Goal: Task Accomplishment & Management: Manage account settings

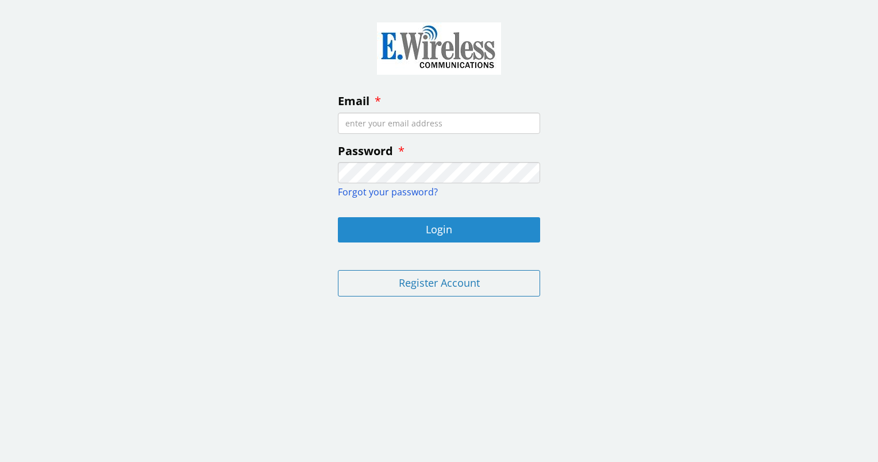
type input "[EMAIL_ADDRESS][DOMAIN_NAME]"
click at [420, 232] on button "Login" at bounding box center [439, 229] width 202 height 25
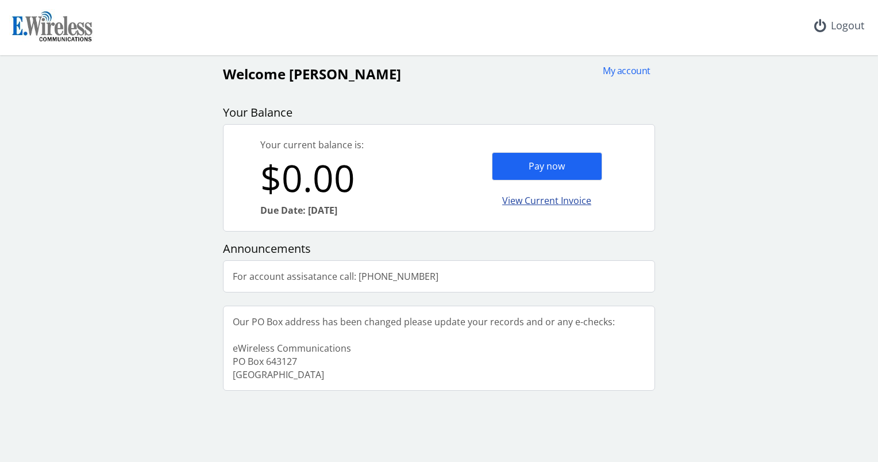
click at [551, 200] on div "View Current Invoice" at bounding box center [547, 200] width 110 height 27
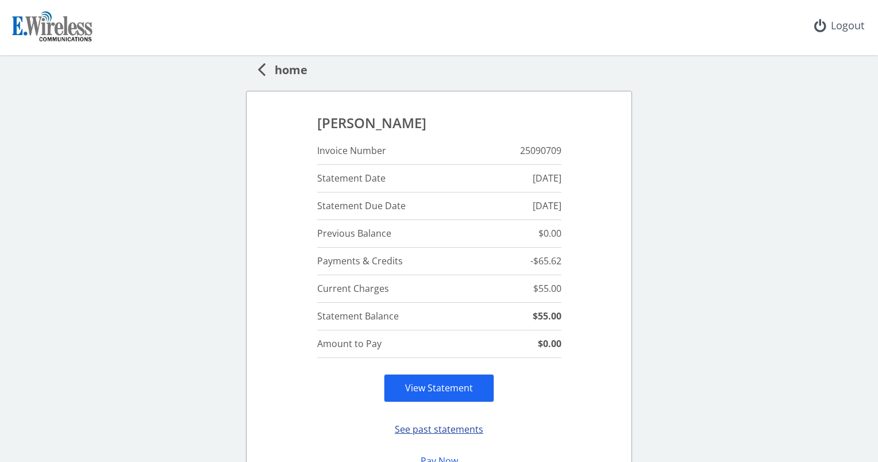
scroll to position [57, 0]
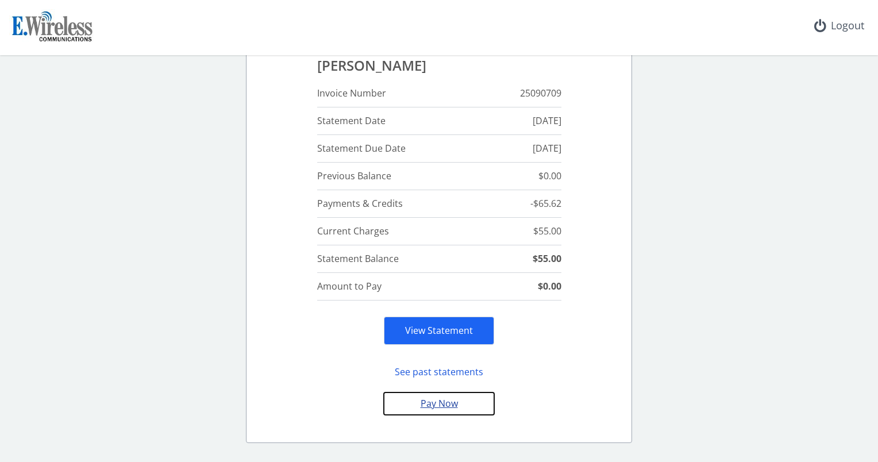
click at [449, 404] on button "Pay Now" at bounding box center [439, 403] width 110 height 22
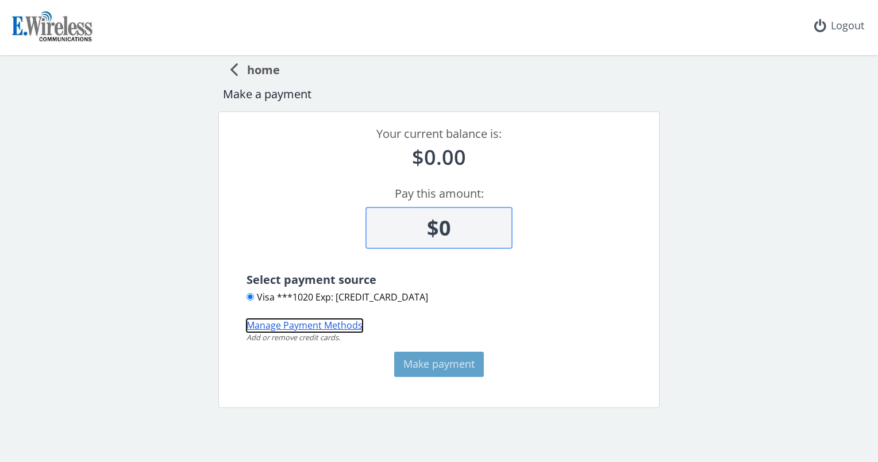
click at [334, 327] on button "Manage Payment Methods" at bounding box center [304, 325] width 116 height 13
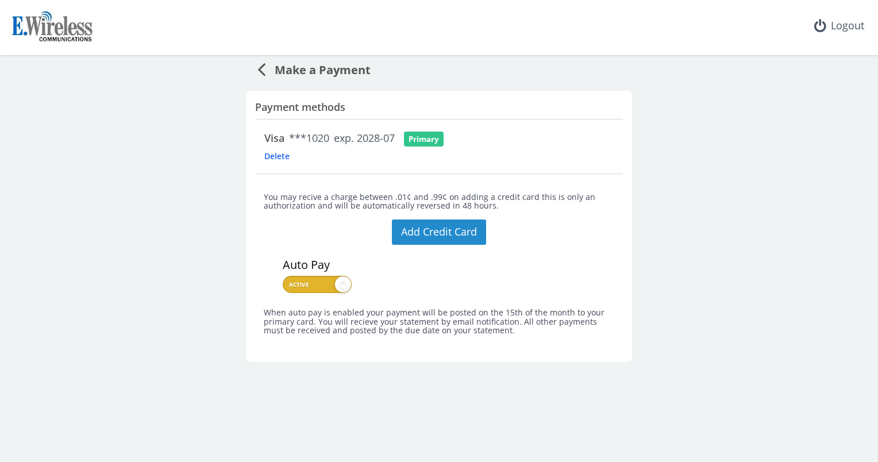
click at [436, 235] on button "Add Credit Card" at bounding box center [439, 231] width 94 height 25
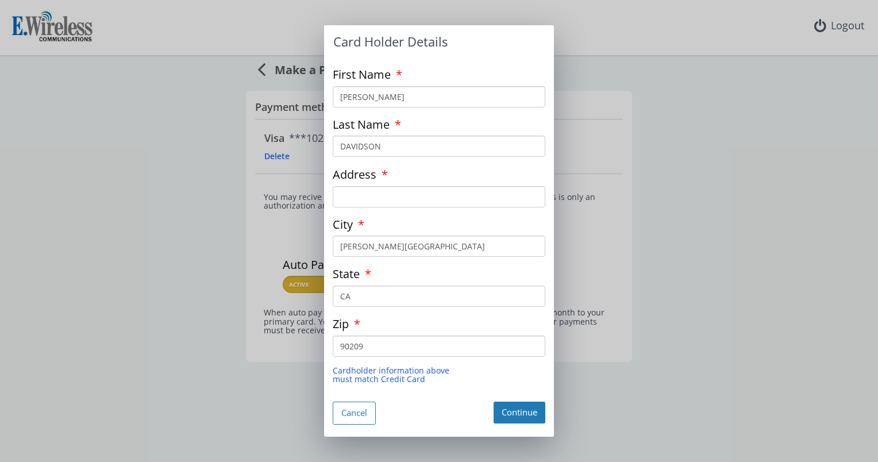
click at [398, 103] on input "[PERSON_NAME]" at bounding box center [439, 96] width 213 height 21
type input "[STREET_ADDRESS][PERSON_NAME]"
click at [514, 411] on button "Continue" at bounding box center [519, 412] width 52 height 21
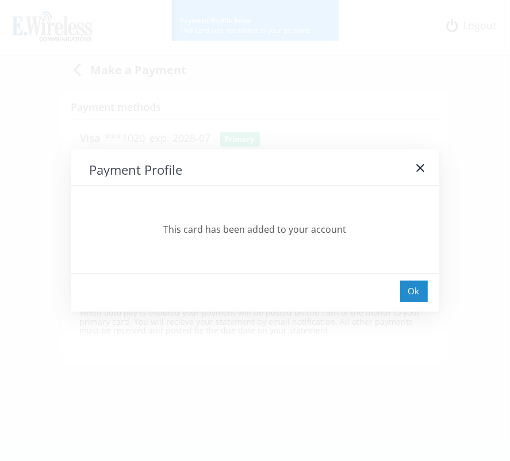
click at [414, 283] on div "Ok" at bounding box center [414, 290] width 28 height 21
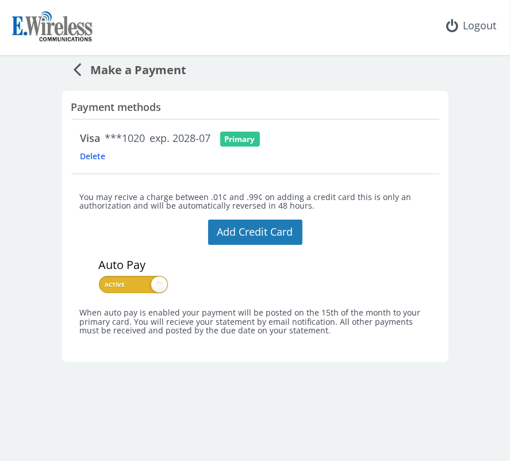
click at [99, 154] on span "Delete" at bounding box center [111, 155] width 62 height 11
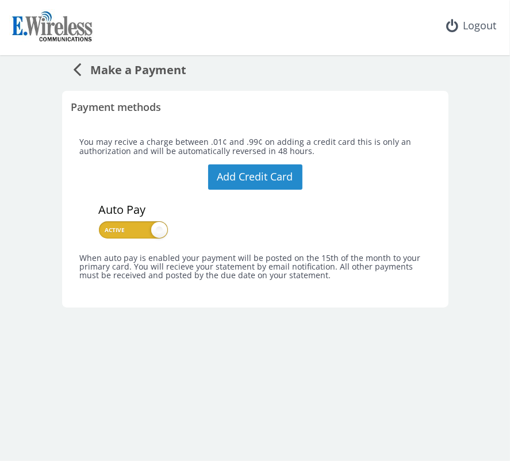
click at [265, 176] on button "Add Credit Card" at bounding box center [255, 176] width 94 height 25
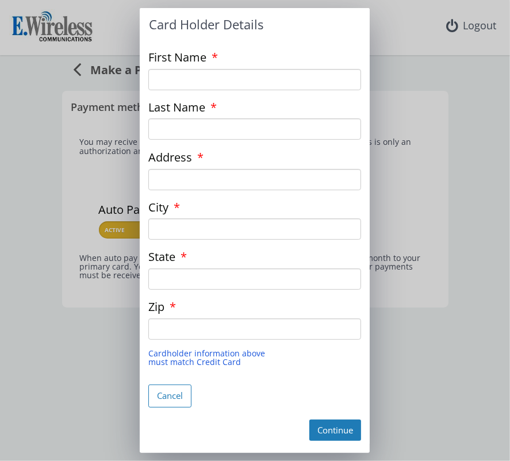
type input "[PERSON_NAME]"
type input "DAVIDSON"
type input "[STREET_ADDRESS][PERSON_NAME]"
type input "[PERSON_NAME][GEOGRAPHIC_DATA]"
type input "CA"
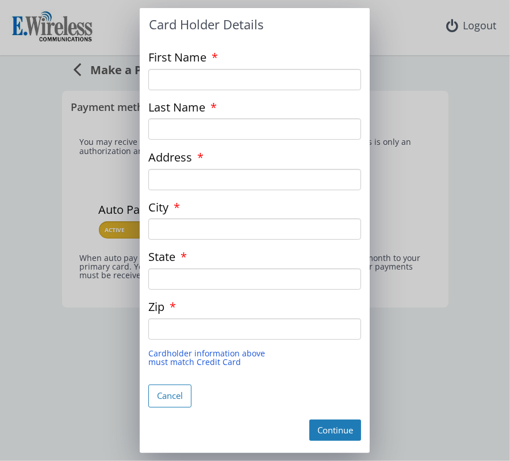
type input "90209"
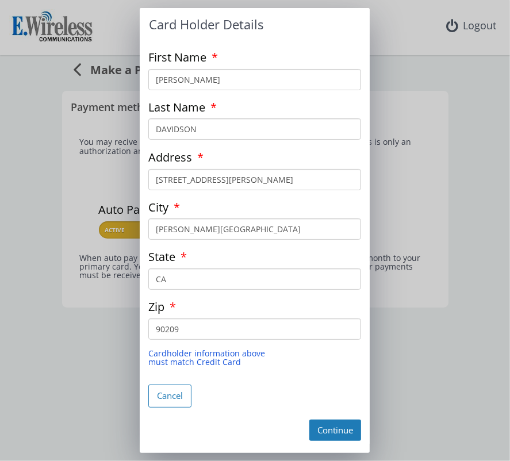
click at [203, 83] on input "[PERSON_NAME]" at bounding box center [254, 79] width 213 height 21
click at [199, 124] on input "DAVIDSON" at bounding box center [254, 128] width 213 height 21
type input "Davidson"
click at [349, 434] on button "Continue" at bounding box center [335, 429] width 52 height 21
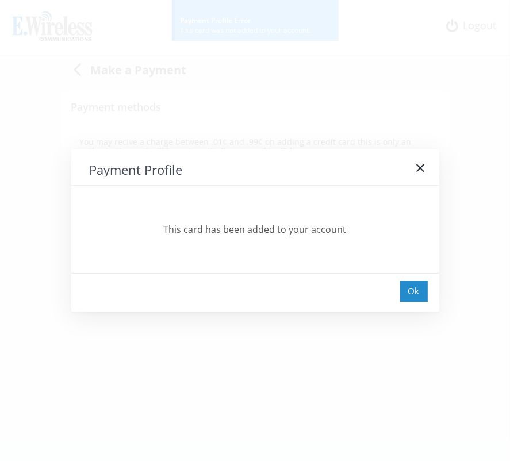
click at [420, 294] on div "Ok" at bounding box center [414, 290] width 28 height 21
